Goal: Navigation & Orientation: Find specific page/section

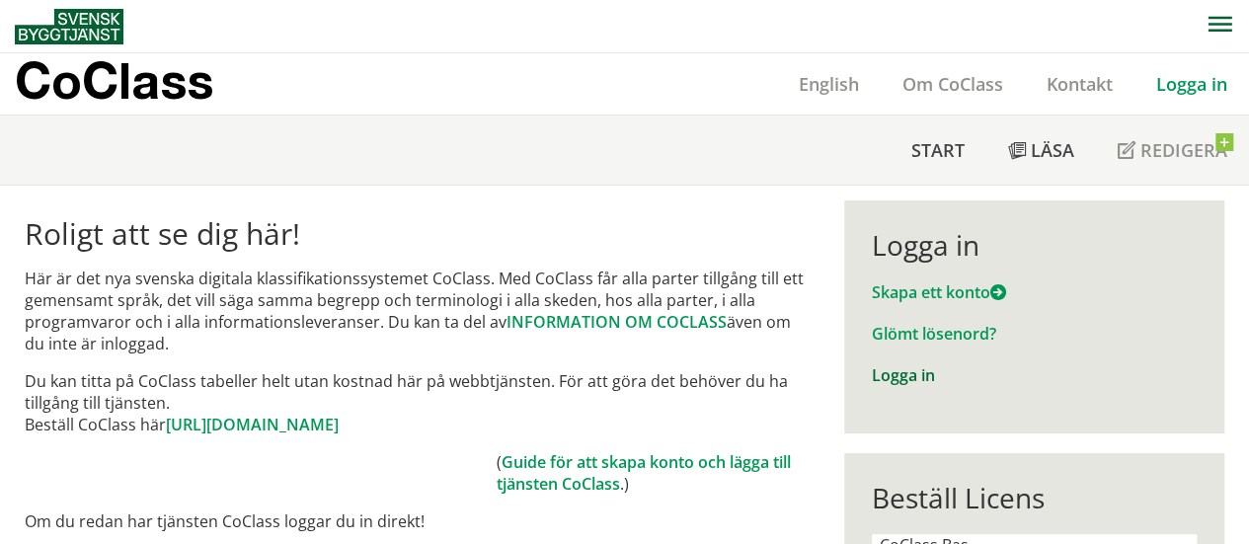
click at [929, 372] on link "Logga in" at bounding box center [903, 375] width 63 height 22
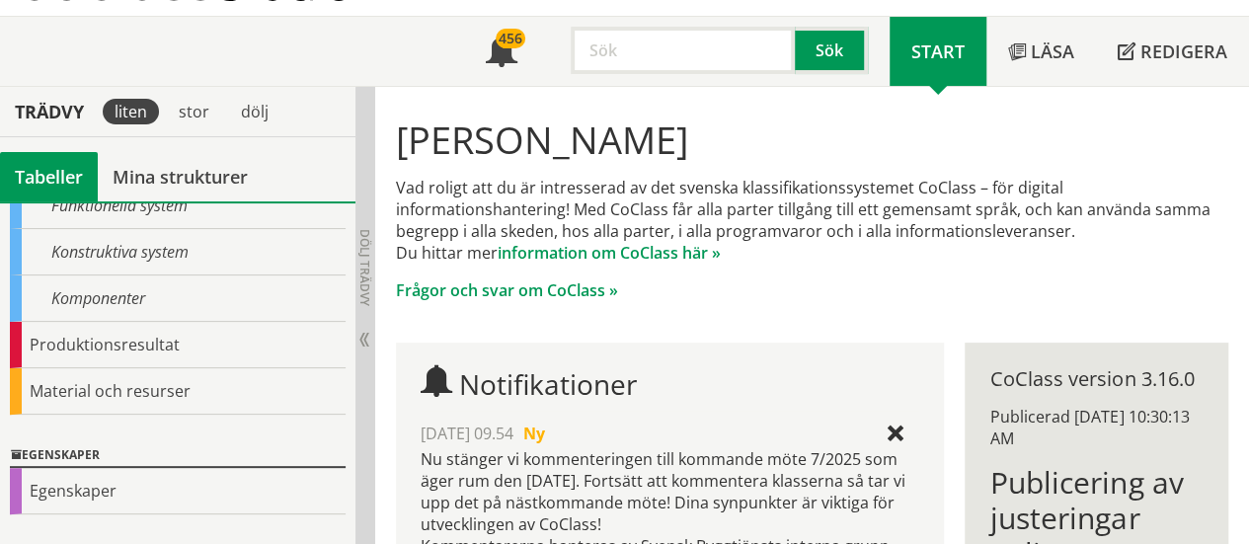
scroll to position [197, 0]
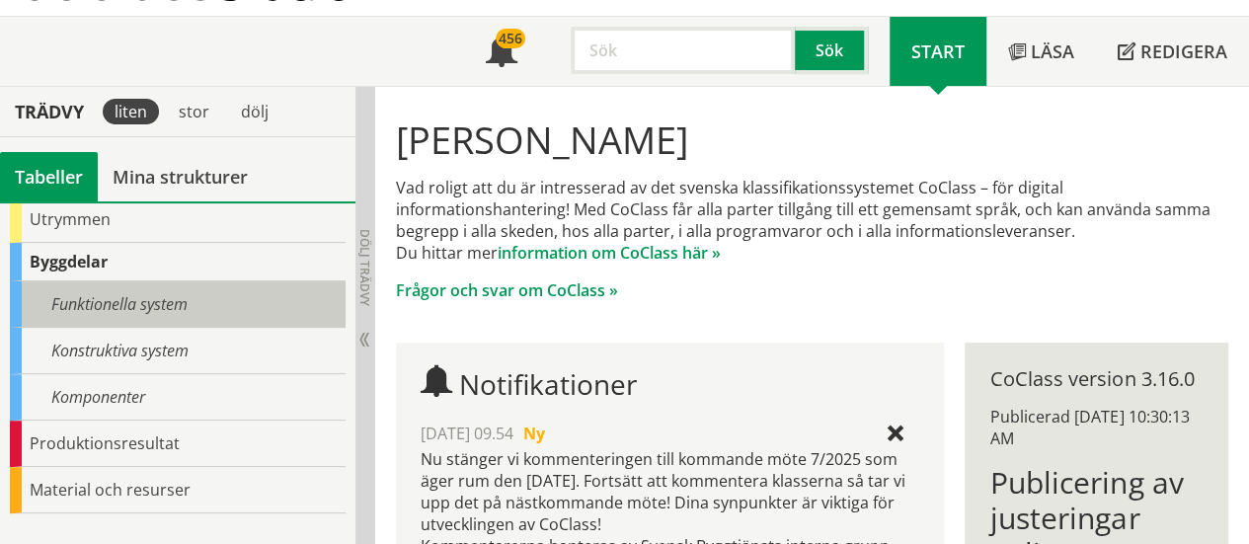
click at [137, 302] on div "Funktionella system" at bounding box center [178, 304] width 336 height 46
